Goal: Task Accomplishment & Management: Manage account settings

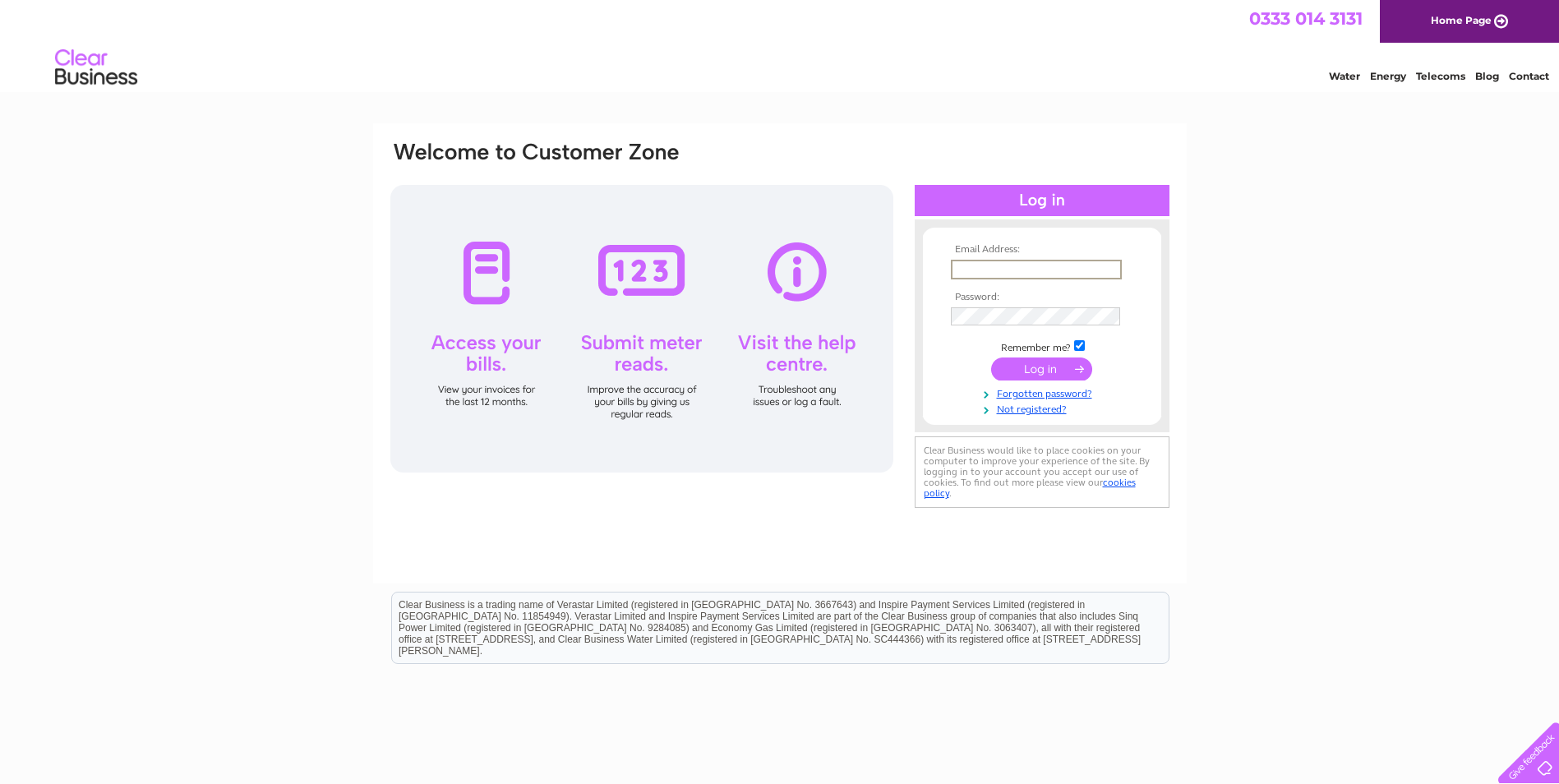
click at [1030, 268] on input "text" at bounding box center [1036, 270] width 171 height 19
type input "yvonne@dewarbrothers.com"
click at [1047, 368] on input "submit" at bounding box center [1042, 367] width 101 height 23
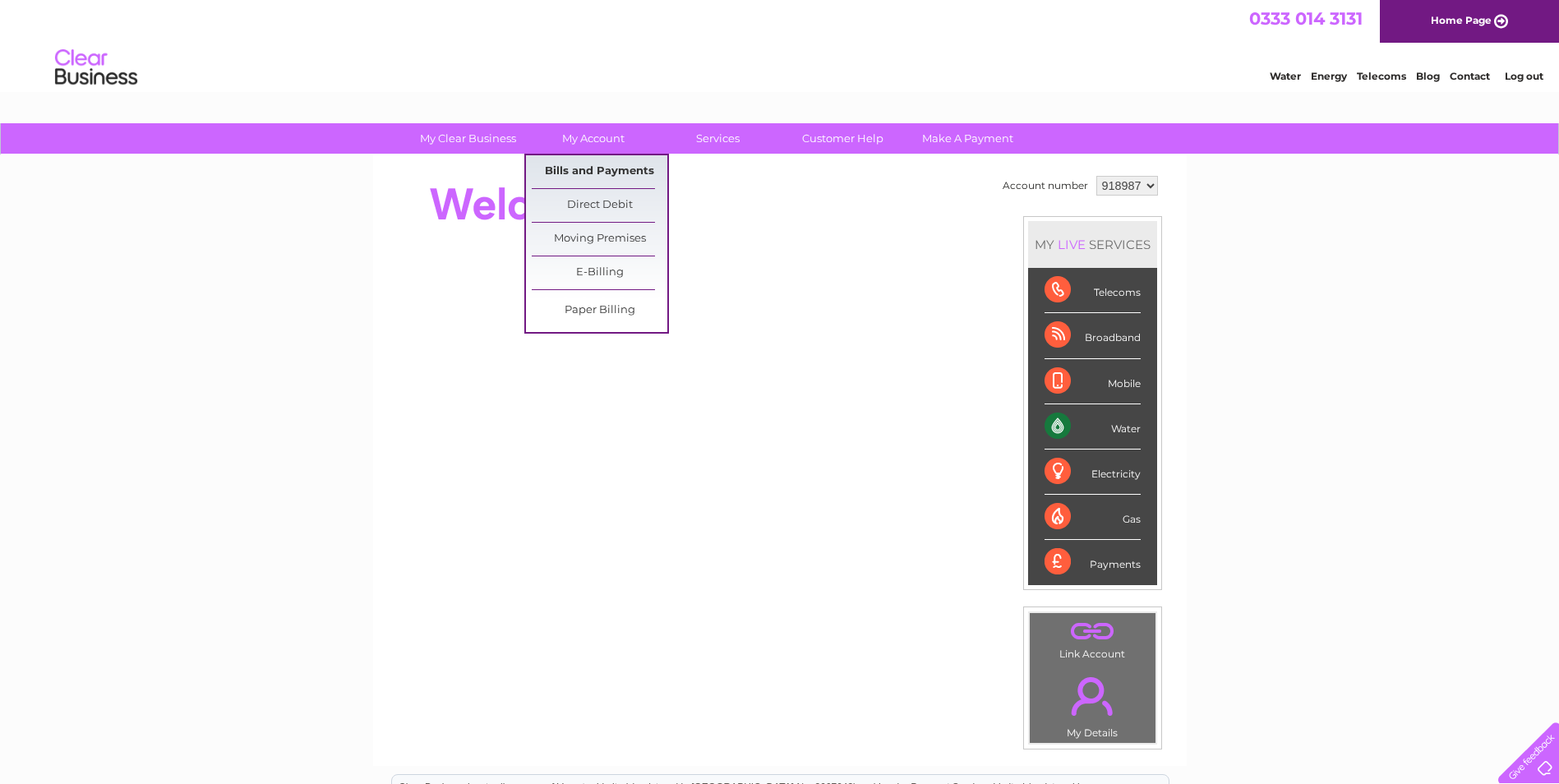
click at [561, 159] on link "Bills and Payments" at bounding box center [599, 171] width 136 height 33
click at [564, 168] on link "Bills and Payments" at bounding box center [599, 171] width 136 height 33
click at [628, 169] on link "Bills and Payments" at bounding box center [599, 171] width 136 height 33
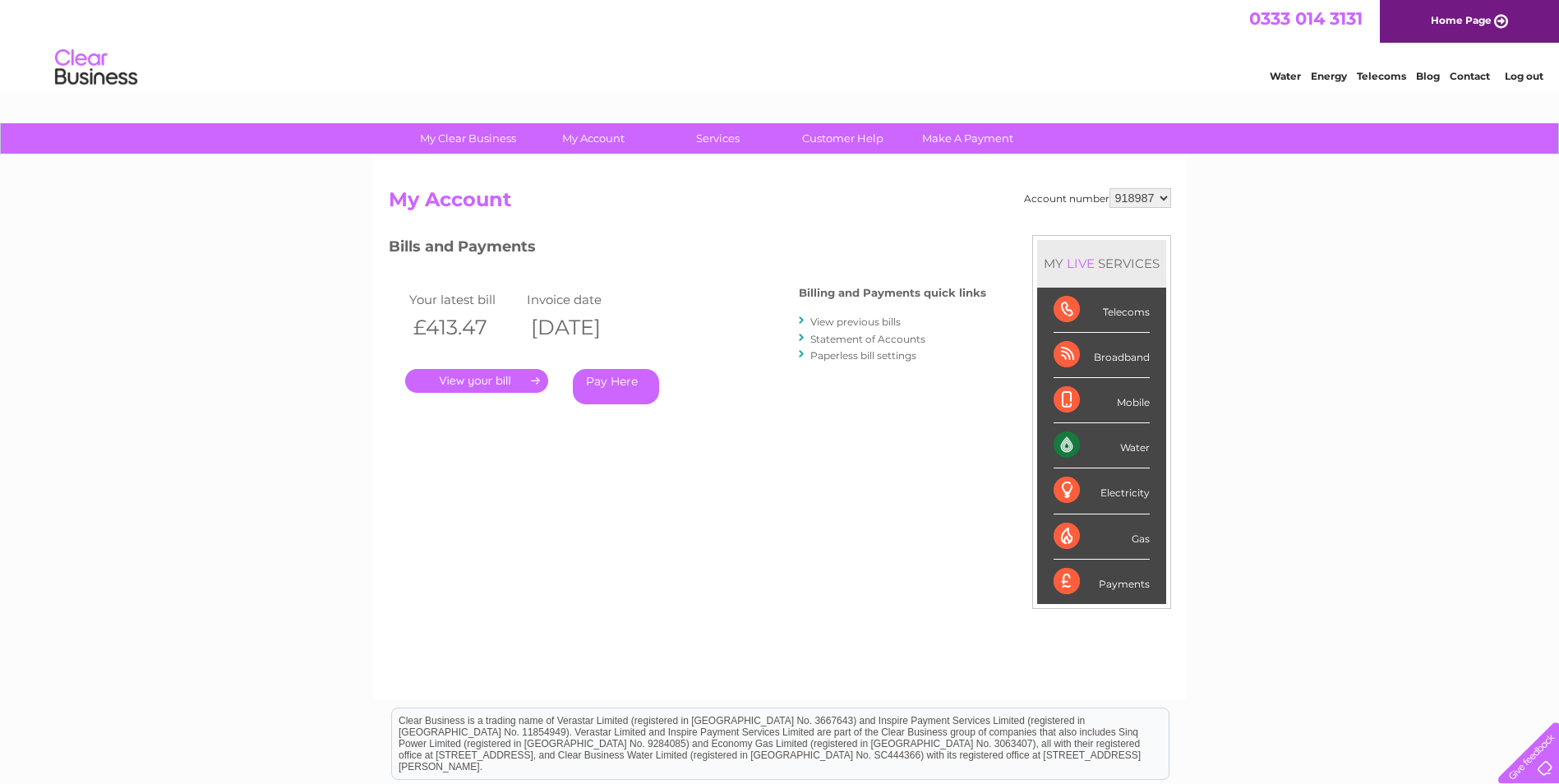
click at [493, 374] on link "." at bounding box center [477, 381] width 143 height 24
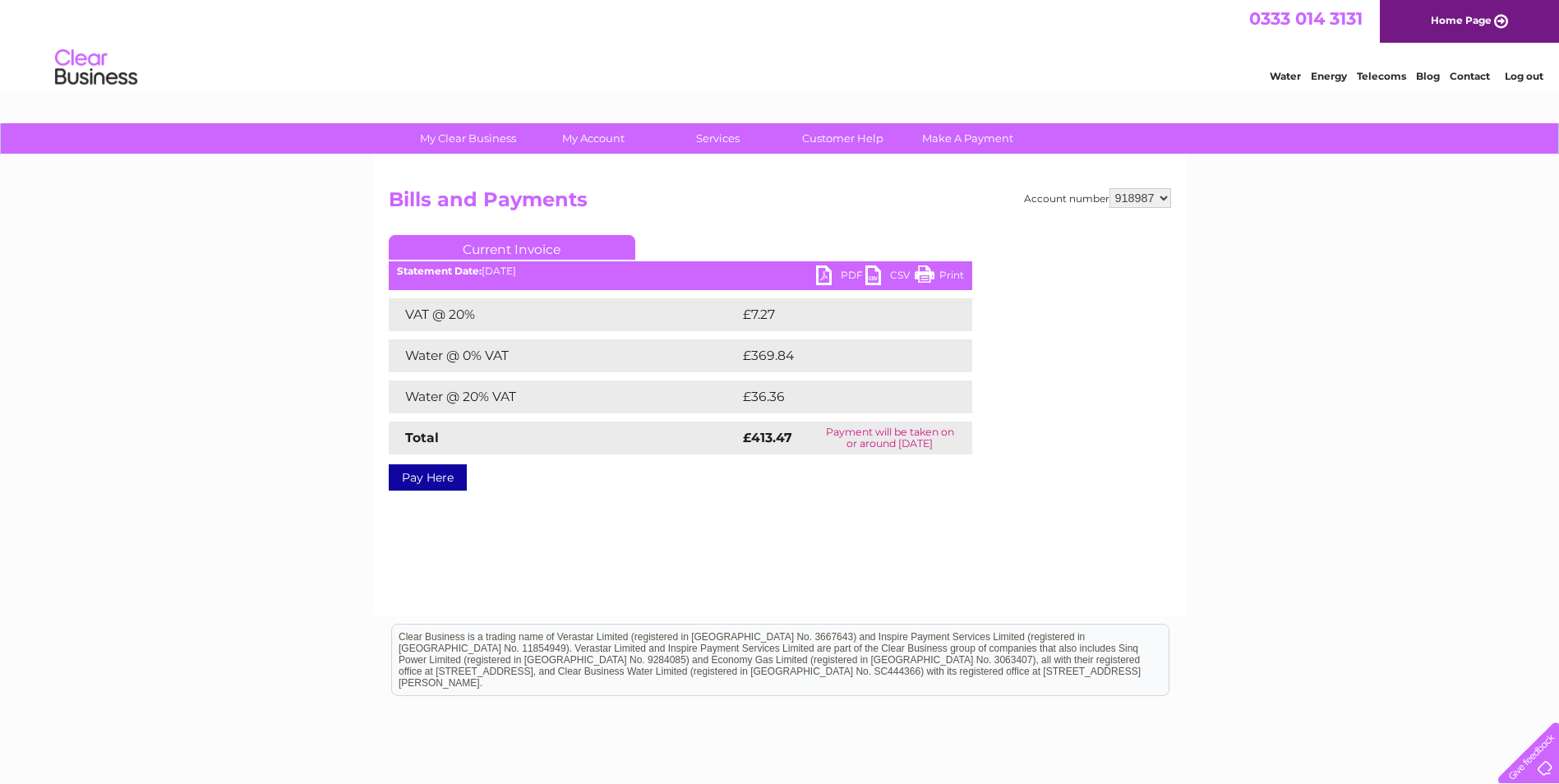
click at [826, 274] on link "PDF" at bounding box center [841, 277] width 49 height 24
